Goal: Navigation & Orientation: Find specific page/section

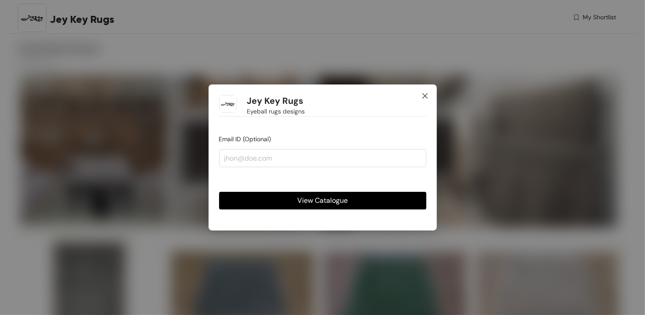
click at [424, 95] on icon "close" at bounding box center [425, 95] width 7 height 7
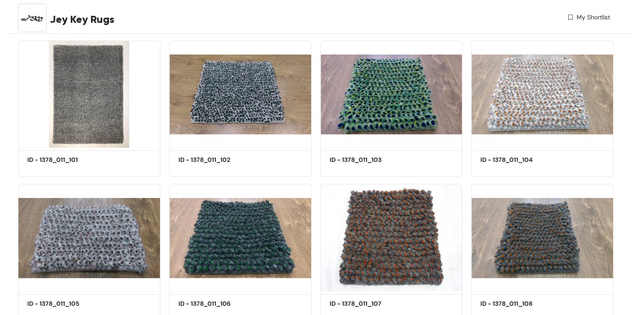
scroll to position [88, 0]
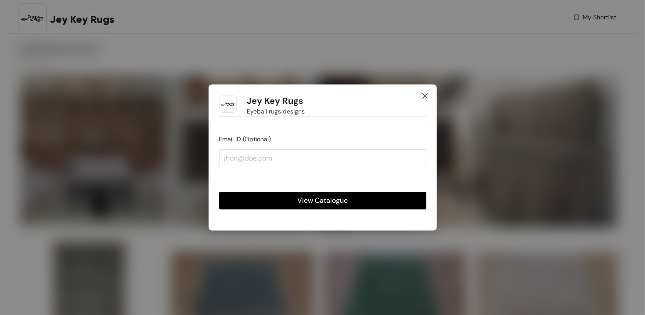
click at [426, 98] on icon "close" at bounding box center [425, 95] width 7 height 7
click at [424, 98] on icon "close" at bounding box center [425, 95] width 7 height 7
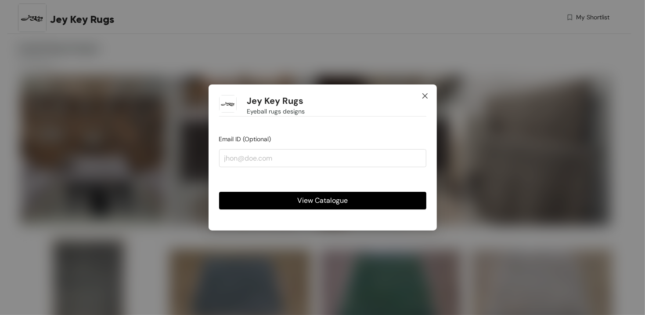
click at [425, 96] on icon "close" at bounding box center [424, 95] width 5 height 5
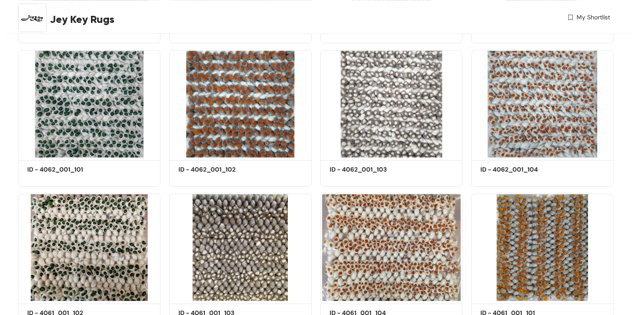
scroll to position [659, 0]
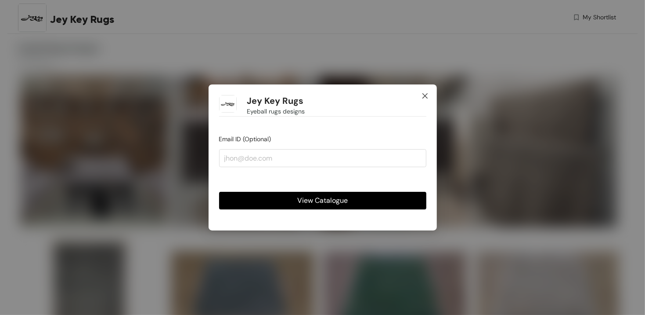
click at [423, 96] on icon "close" at bounding box center [425, 95] width 7 height 7
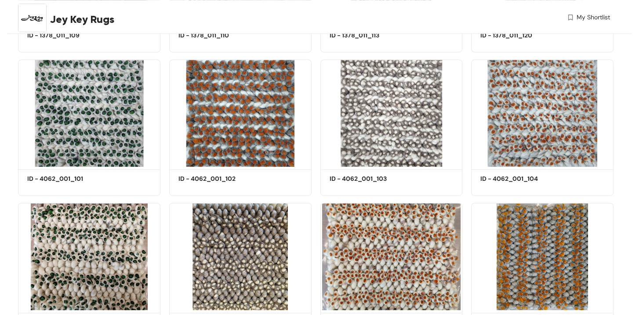
scroll to position [659, 0]
